Goal: Task Accomplishment & Management: Use online tool/utility

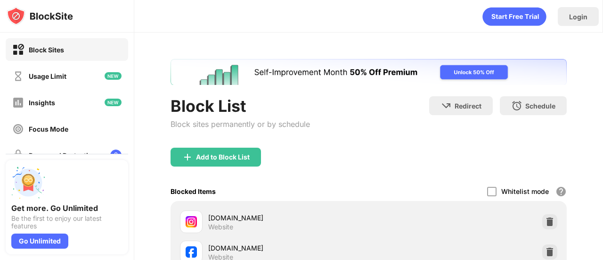
scroll to position [26, 0]
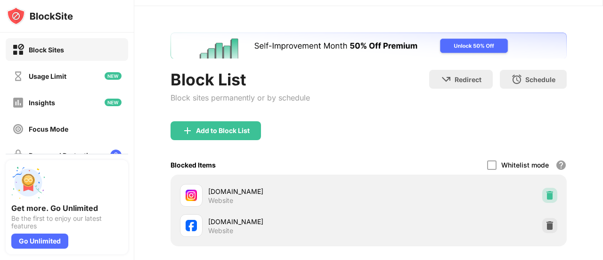
click at [545, 192] on img at bounding box center [549, 194] width 9 height 9
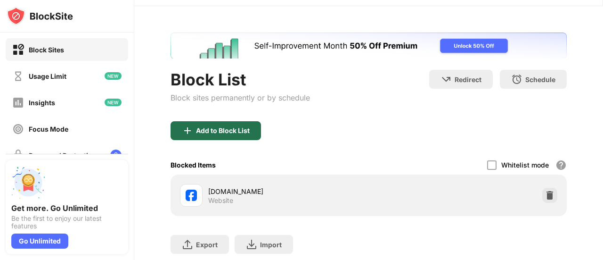
click at [220, 132] on div "Add to Block List" at bounding box center [223, 131] width 54 height 8
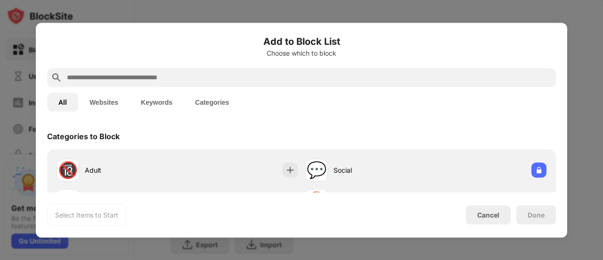
click at [262, 78] on input "text" at bounding box center [309, 77] width 486 height 11
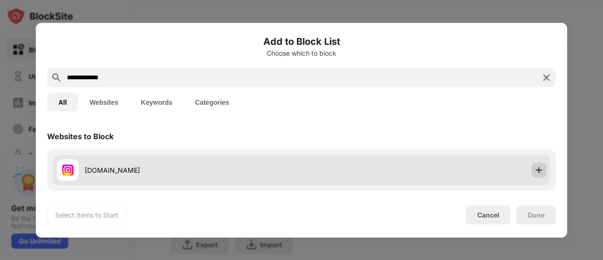
type input "**********"
click at [534, 169] on img at bounding box center [538, 169] width 9 height 9
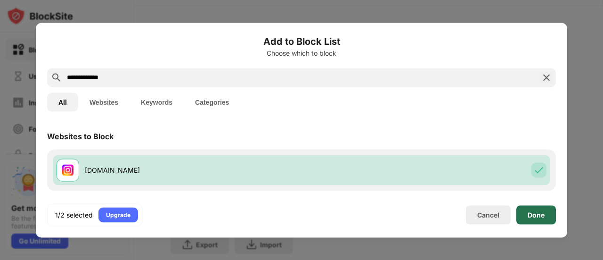
click at [532, 210] on div "Done" at bounding box center [536, 214] width 40 height 19
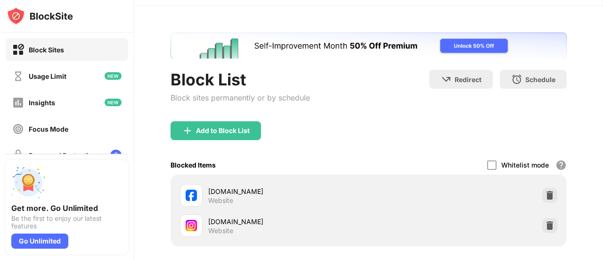
scroll to position [119, 0]
